Goal: Transaction & Acquisition: Purchase product/service

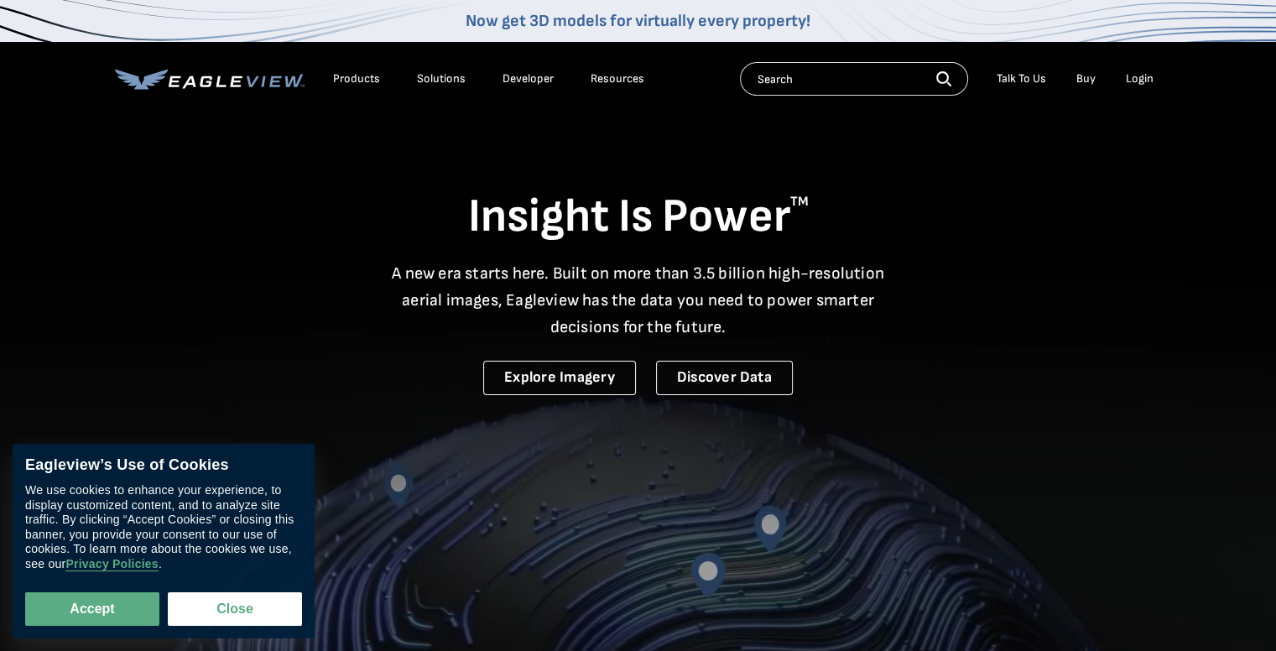
drag, startPoint x: 235, startPoint y: 604, endPoint x: 865, endPoint y: 370, distance: 672.6
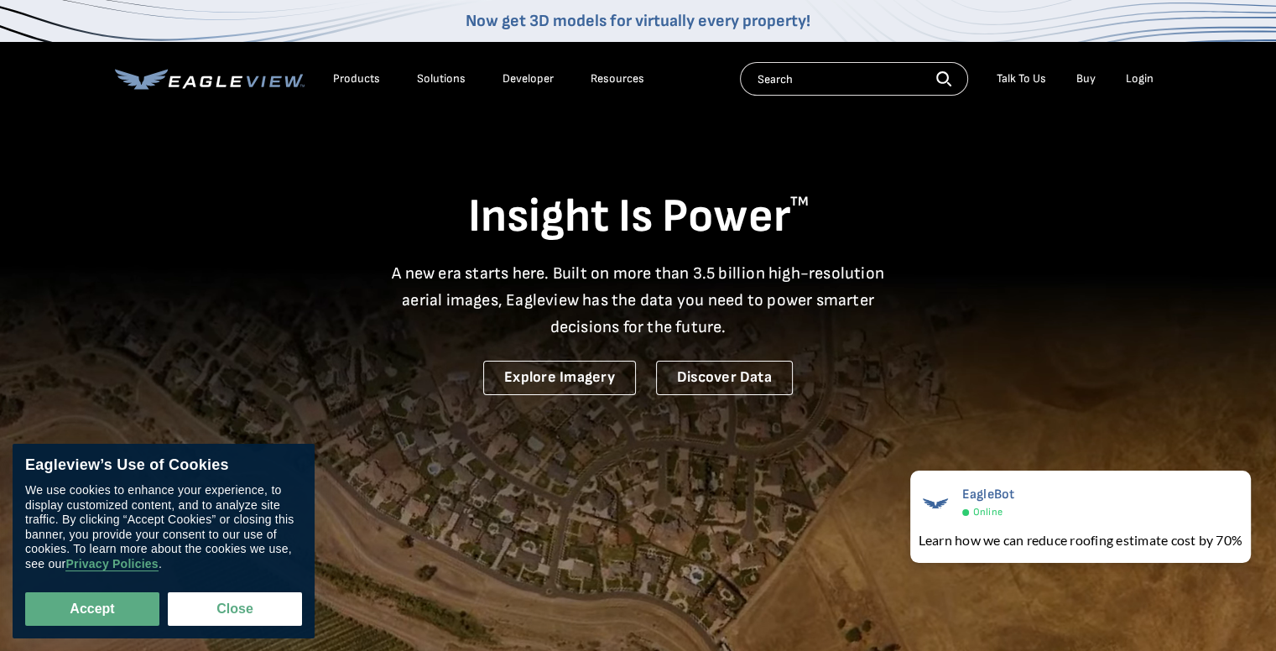
click at [368, 75] on div "Products" at bounding box center [356, 78] width 47 height 15
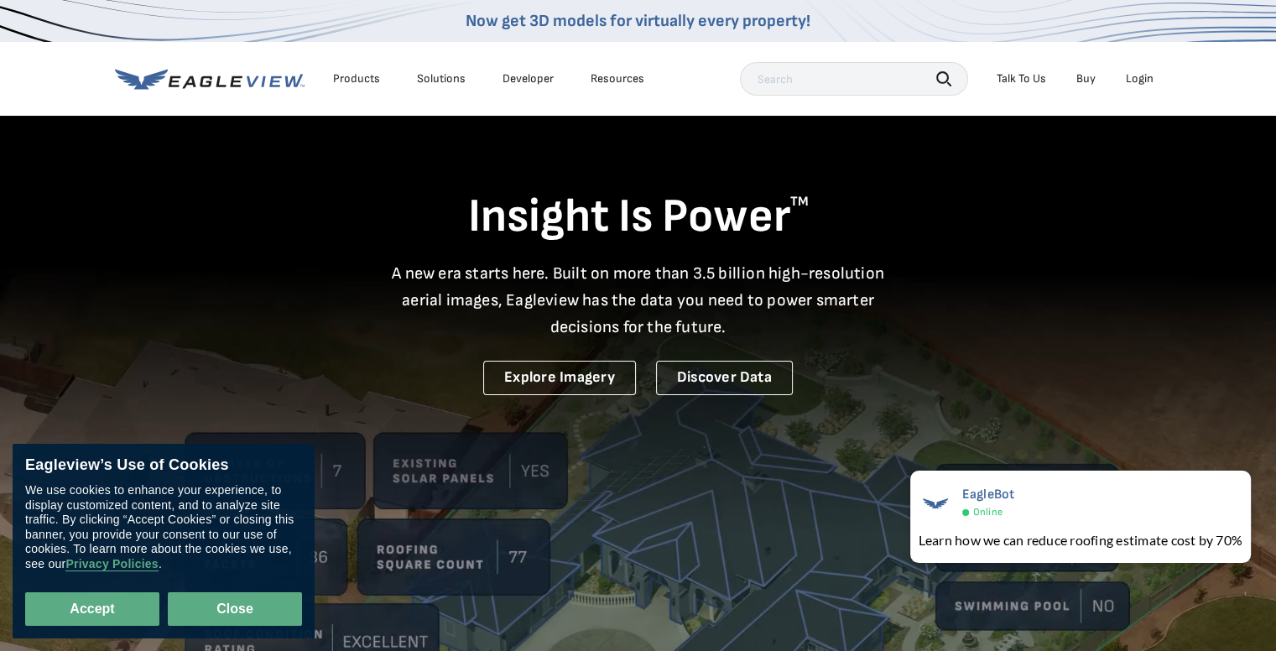
click at [235, 600] on button "Close" at bounding box center [235, 609] width 134 height 34
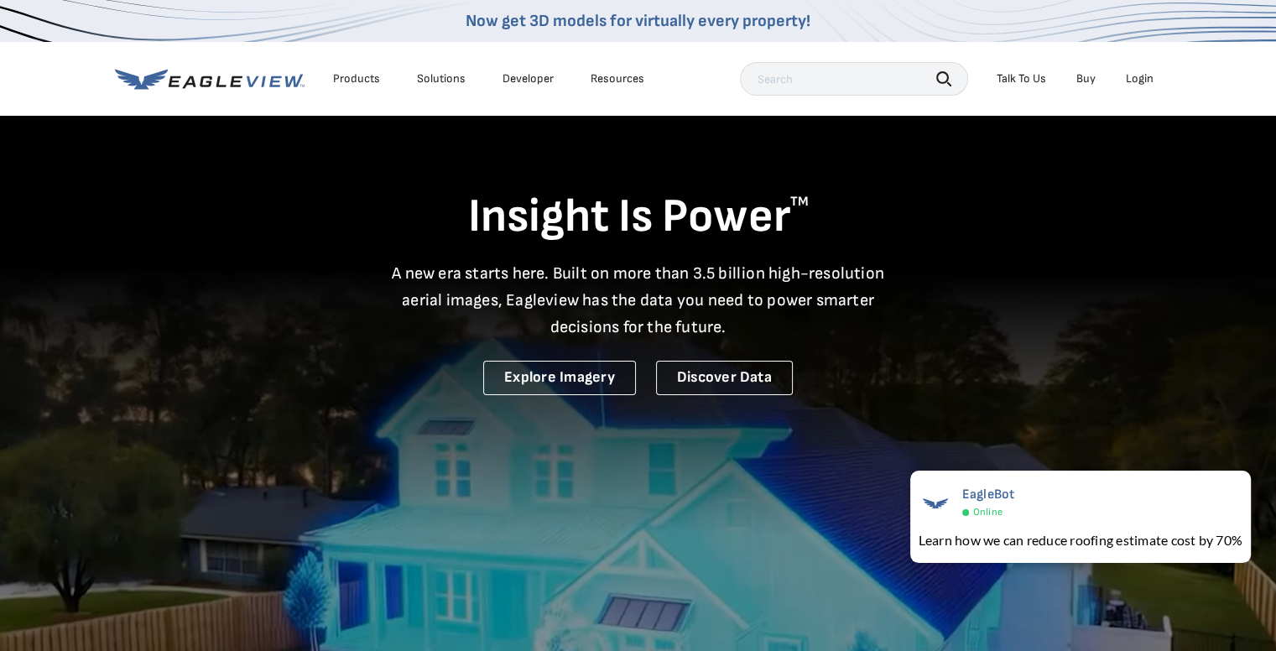
click at [359, 80] on div "Products" at bounding box center [356, 78] width 47 height 15
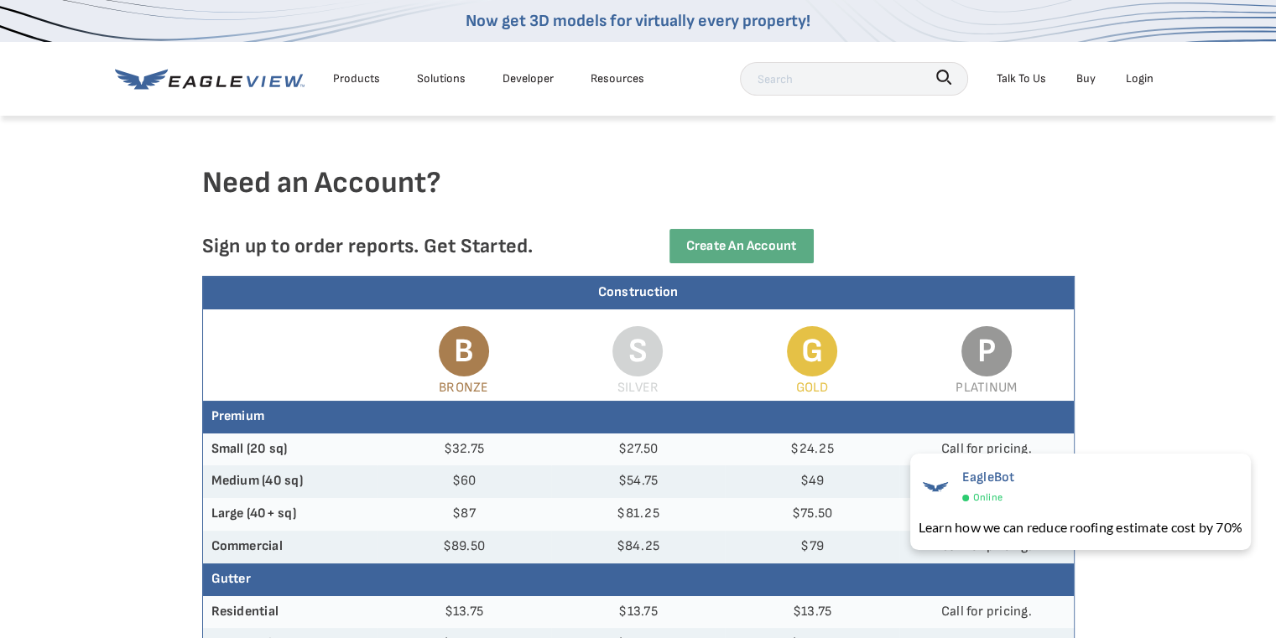
click at [1087, 79] on link "Buy" at bounding box center [1085, 78] width 19 height 21
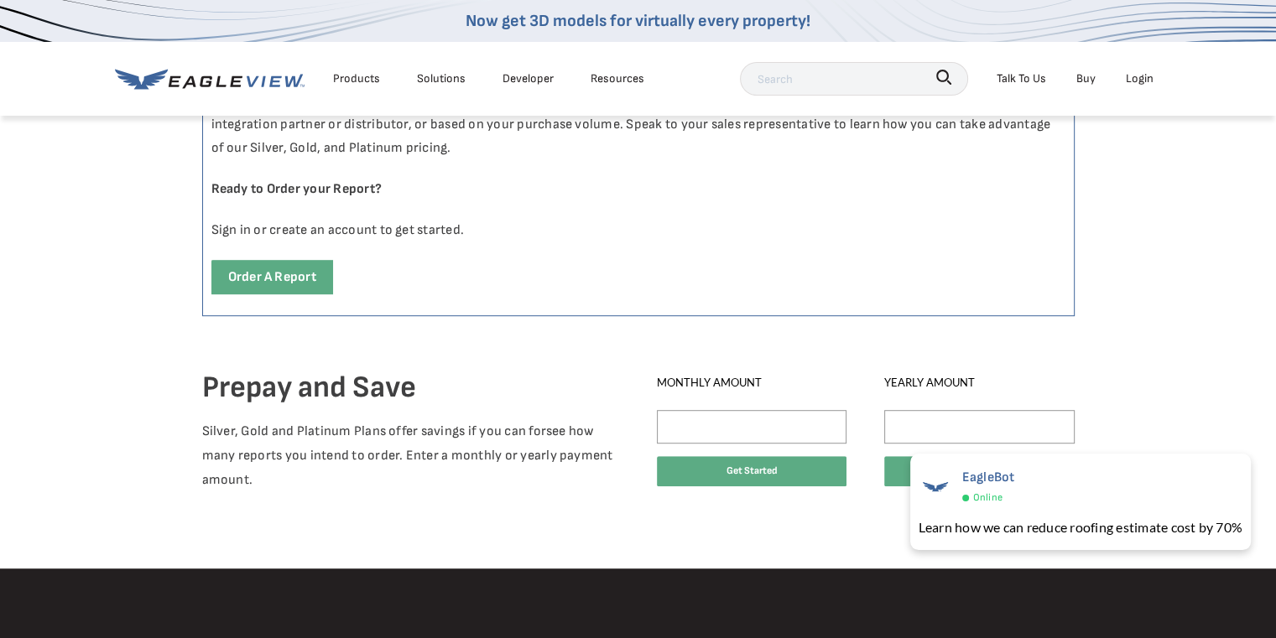
scroll to position [940, 0]
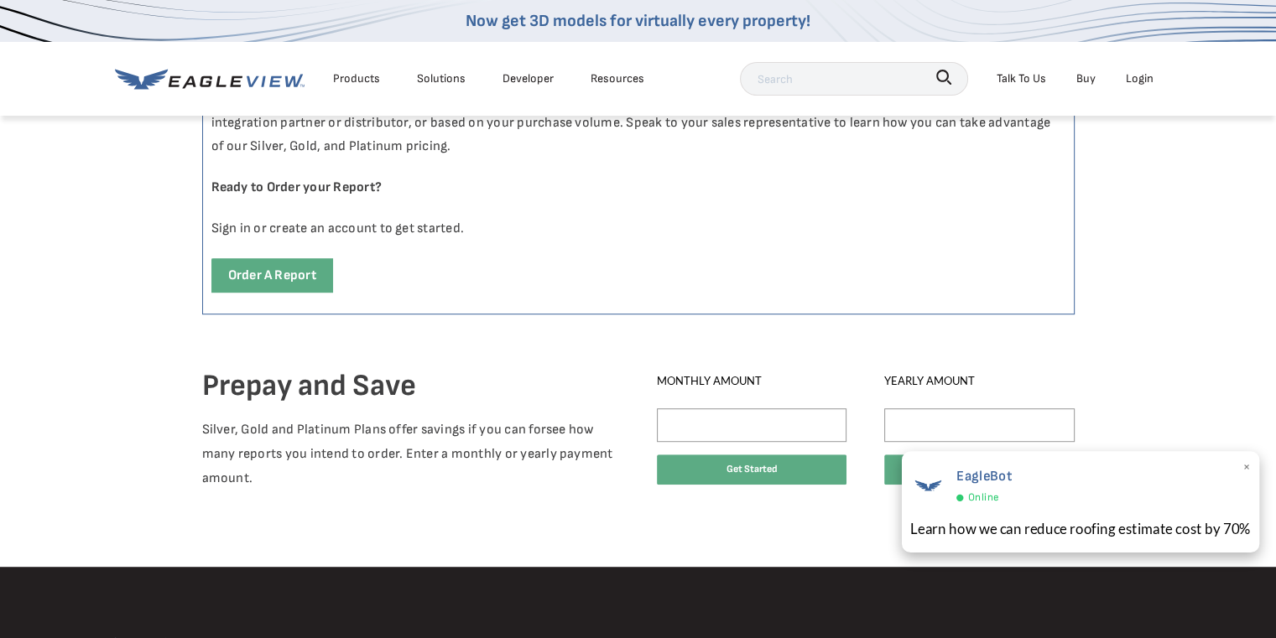
click at [990, 533] on div "Learn how we can reduce roofing estimate cost by 70%" at bounding box center [1080, 528] width 340 height 21
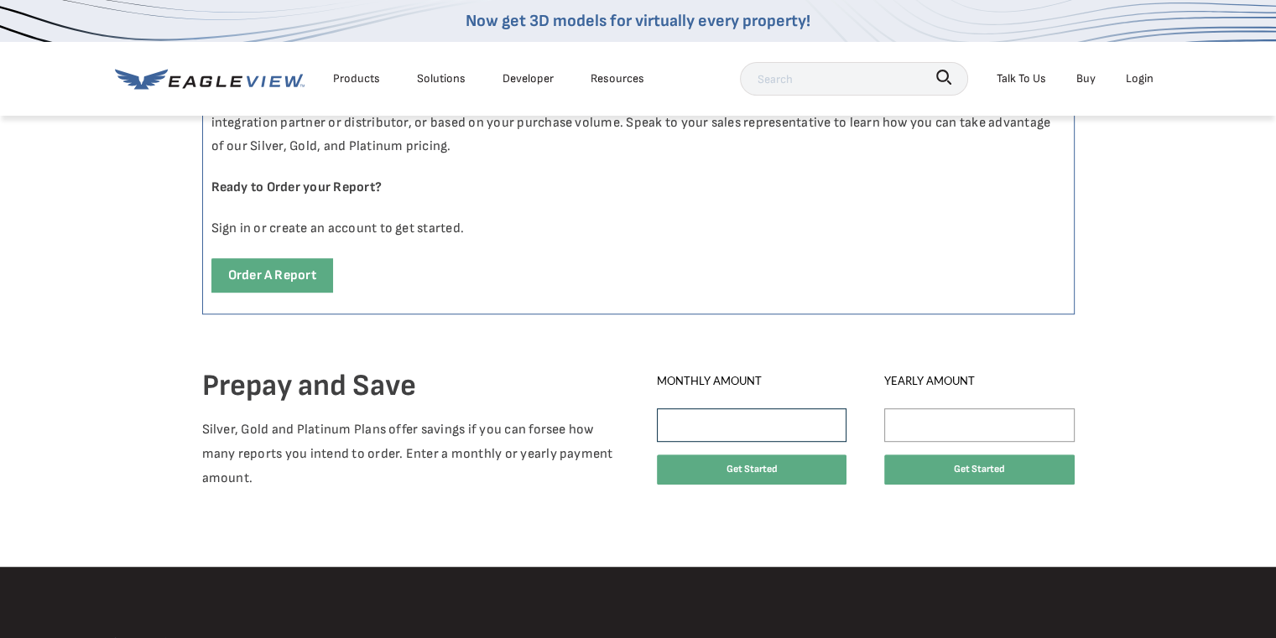
click at [724, 417] on input "Monthly Amount" at bounding box center [752, 425] width 190 height 34
type input "300"
click at [745, 466] on button "Get Started" at bounding box center [752, 470] width 190 height 30
